Goal: Task Accomplishment & Management: Complete application form

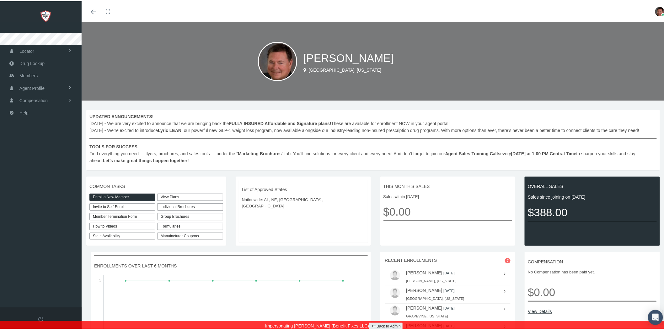
click at [140, 195] on link "Enroll a New Member" at bounding box center [122, 195] width 66 height 7
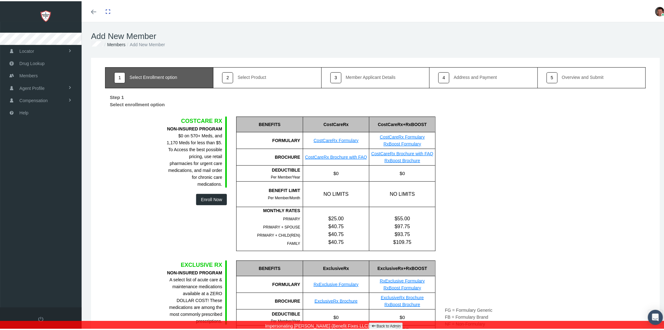
click at [94, 11] on icon "Toggle menubar" at bounding box center [93, 11] width 5 height 4
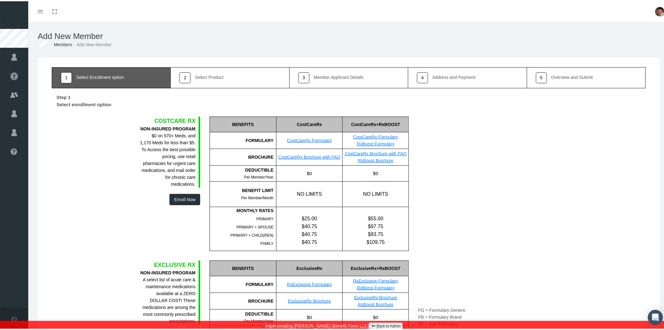
click at [391, 322] on link "Back to Admin" at bounding box center [386, 324] width 34 height 7
